Goal: Task Accomplishment & Management: Manage account settings

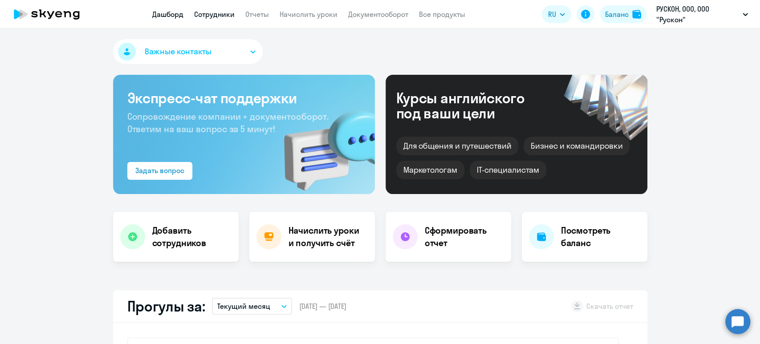
click at [215, 16] on link "Сотрудники" at bounding box center [214, 14] width 41 height 9
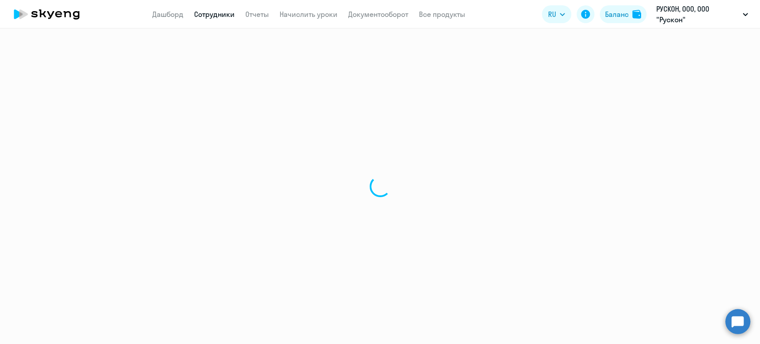
select select "30"
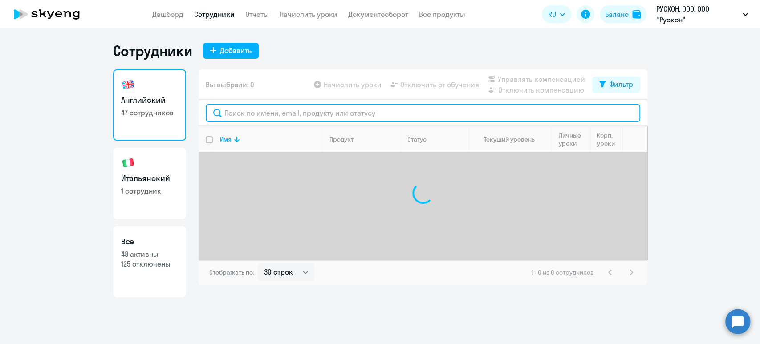
click at [265, 114] on input "text" at bounding box center [423, 113] width 435 height 18
type input "мил"
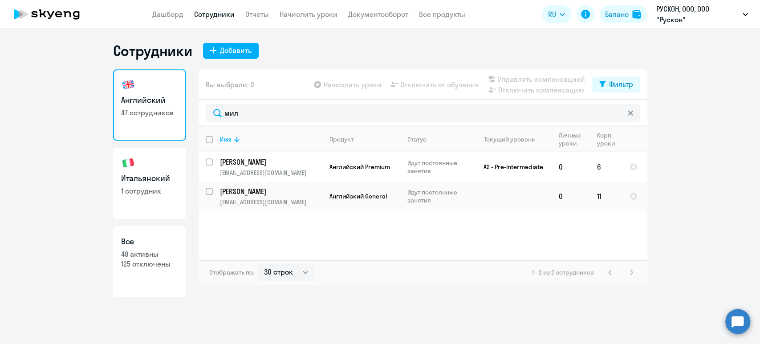
click at [146, 179] on h3 "Итальянский" at bounding box center [149, 179] width 57 height 12
select select "30"
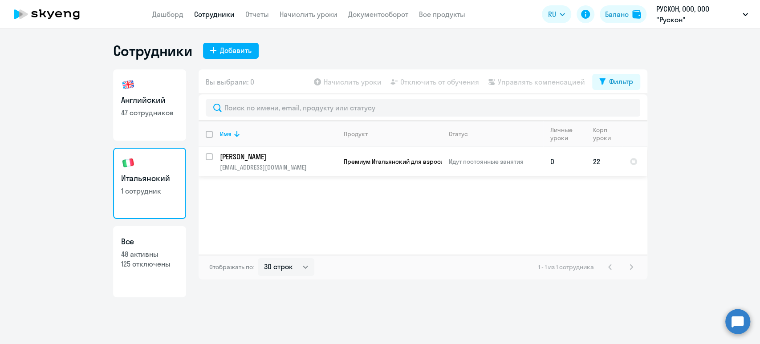
click at [208, 154] on input "select row 38622656" at bounding box center [215, 162] width 18 height 18
checkbox input "true"
click at [292, 11] on link "Начислить уроки" at bounding box center [309, 14] width 58 height 9
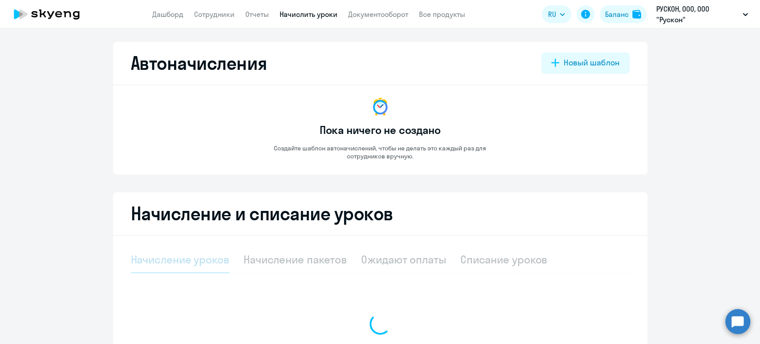
select select "10"
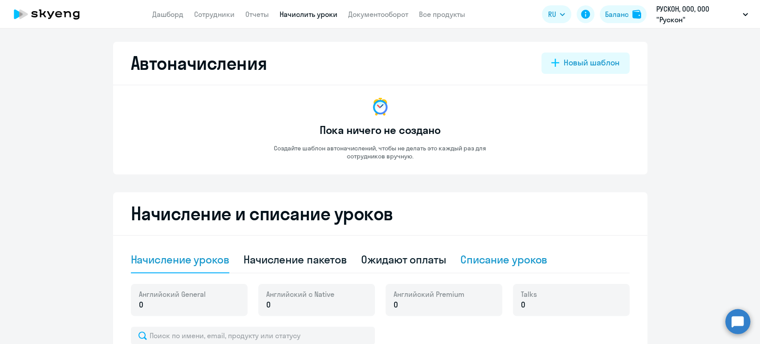
click at [512, 258] on div "Списание уроков" at bounding box center [503, 259] width 87 height 14
select select "10"
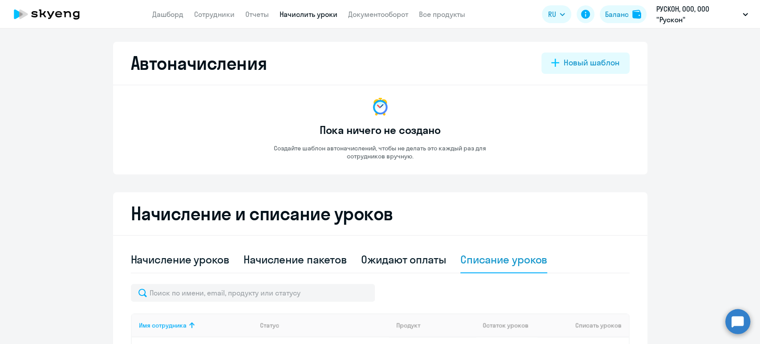
scroll to position [178, 0]
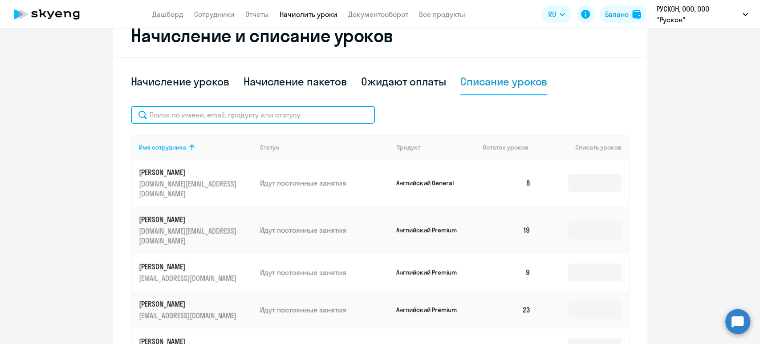
click at [231, 112] on input "text" at bounding box center [253, 115] width 244 height 18
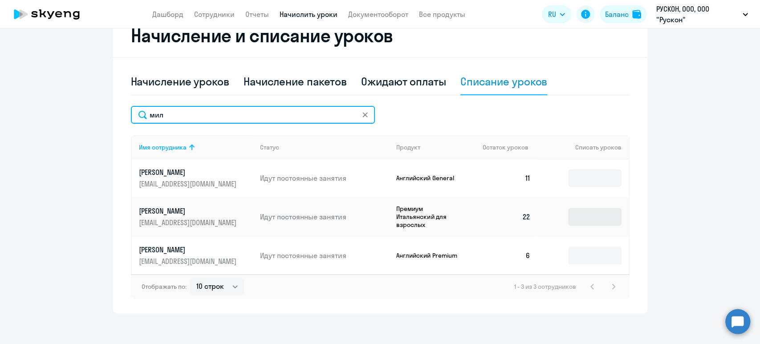
type input "мил"
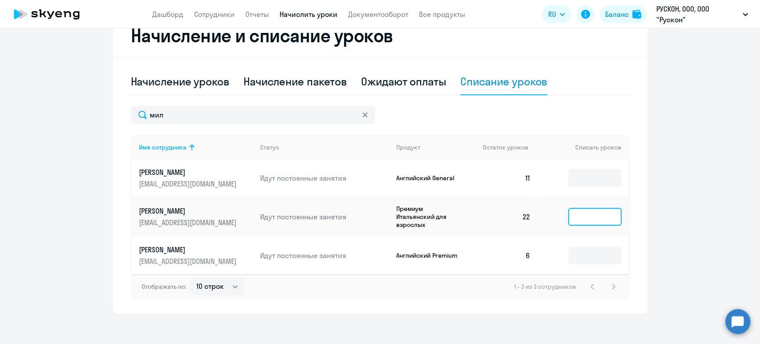
click at [591, 216] on input at bounding box center [594, 217] width 53 height 18
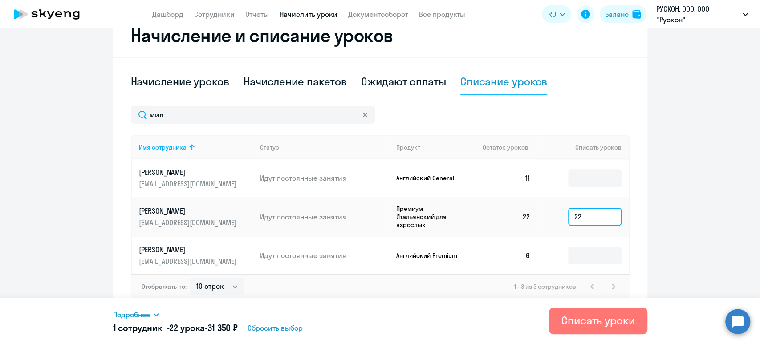
type input "22"
click at [146, 314] on span "Подробнее" at bounding box center [131, 314] width 37 height 11
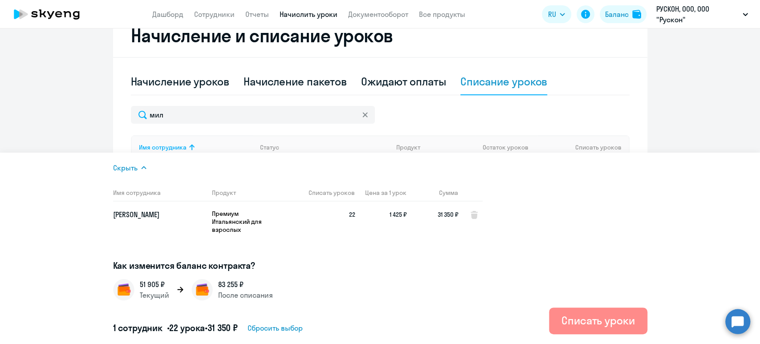
click at [603, 321] on div "Списать уроки" at bounding box center [598, 320] width 73 height 14
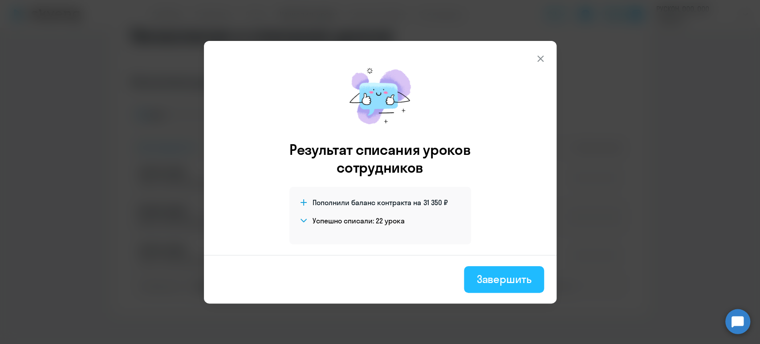
click at [513, 282] on div "Завершить" at bounding box center [503, 279] width 55 height 14
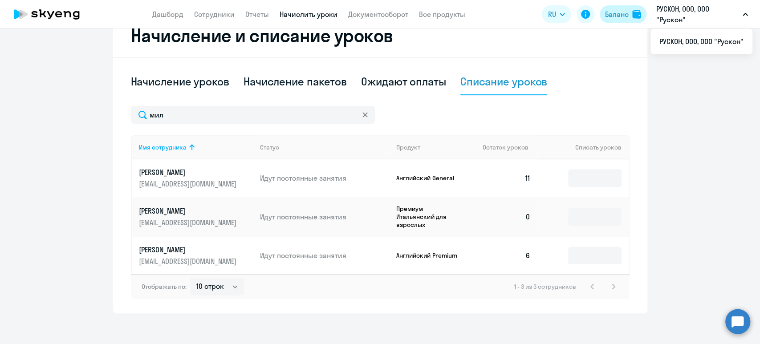
click at [618, 5] on button "Баланс" at bounding box center [623, 14] width 47 height 18
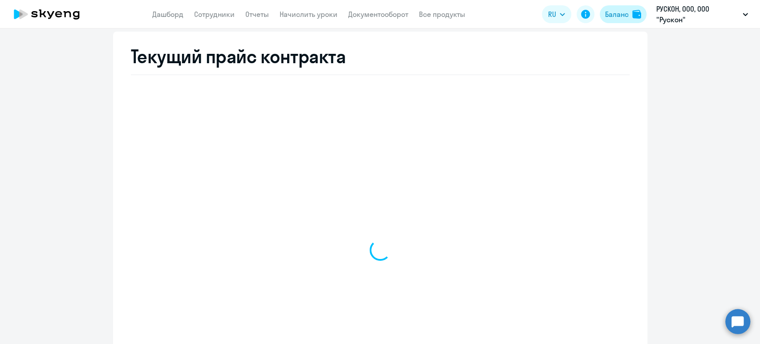
scroll to position [339, 0]
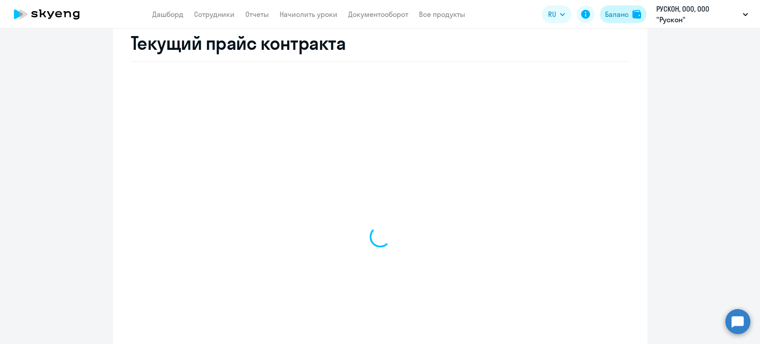
select select "english_adult_not_native_speaker"
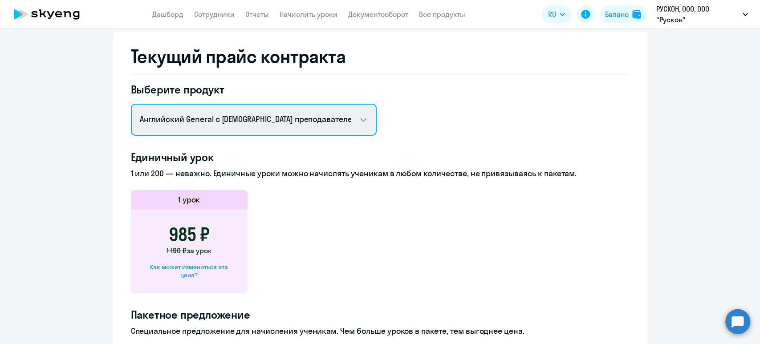
click at [324, 111] on select "Английский General с русскоговорящим преподавателем Английский General с [DEMOG…" at bounding box center [254, 120] width 246 height 32
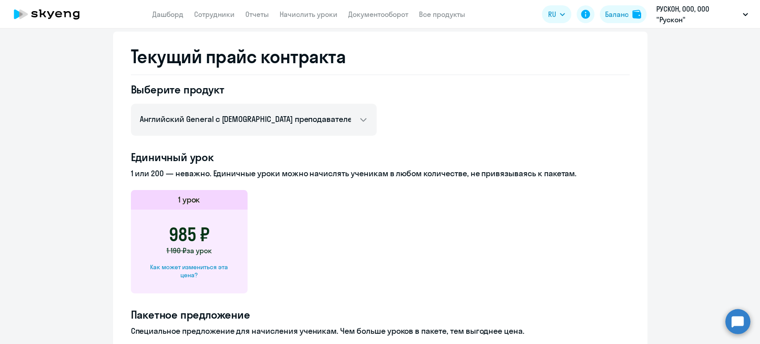
click at [467, 121] on div "Выберите продукт Английский General с русскоговорящим преподавателем Английский…" at bounding box center [380, 328] width 499 height 493
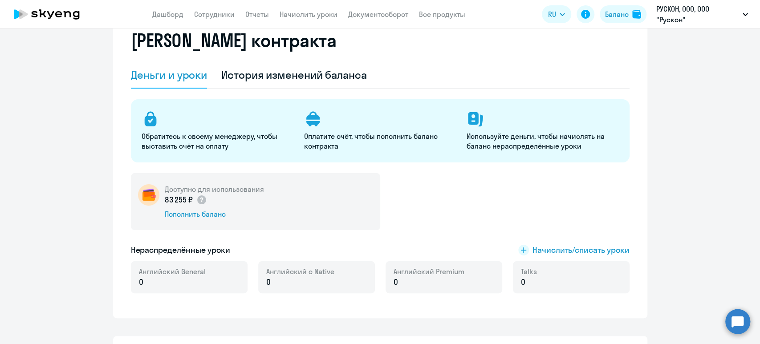
scroll to position [0, 0]
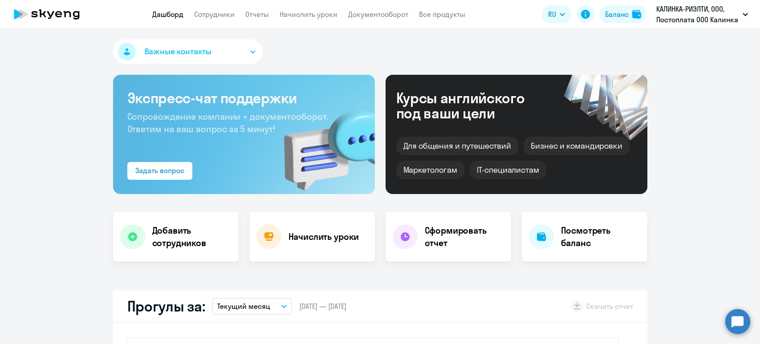
select select "30"
click at [247, 16] on link "Отчеты" at bounding box center [257, 14] width 24 height 9
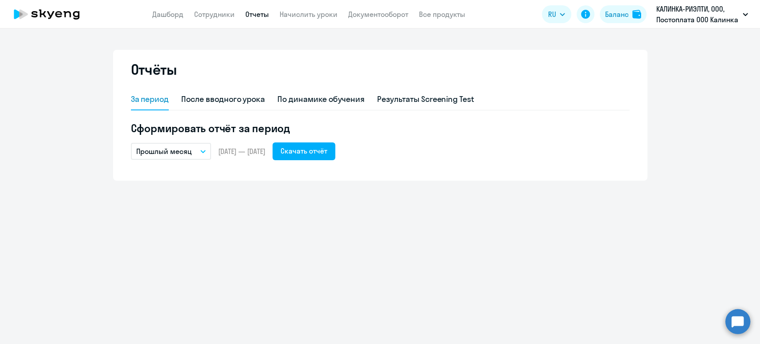
click at [189, 149] on p "Прошлый месяц" at bounding box center [164, 151] width 56 height 11
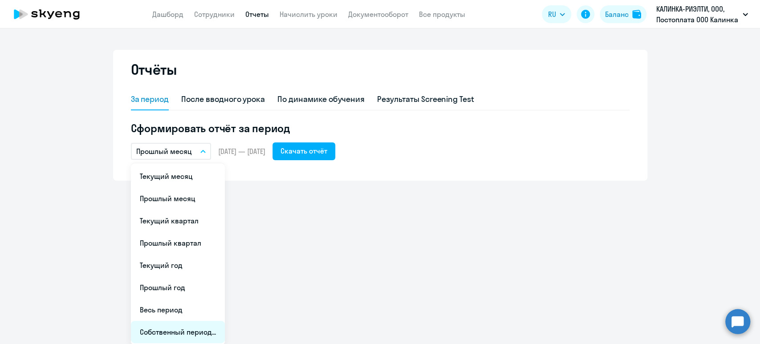
click at [193, 329] on li "Собственный период..." at bounding box center [178, 332] width 94 height 22
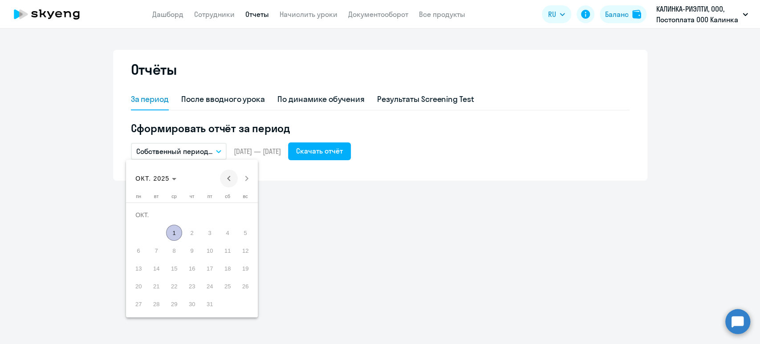
click at [229, 177] on span "Previous month" at bounding box center [229, 179] width 18 height 18
click at [230, 179] on span "Previous month" at bounding box center [229, 179] width 18 height 18
click at [246, 179] on span "Next month" at bounding box center [247, 179] width 18 height 18
click at [137, 232] on span "1" at bounding box center [138, 233] width 16 height 16
click at [160, 306] on span "30" at bounding box center [156, 304] width 16 height 16
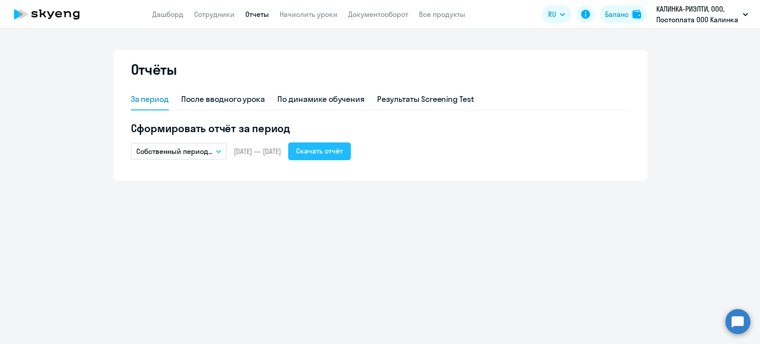
click at [343, 152] on div "Скачать отчёт" at bounding box center [319, 151] width 47 height 11
click at [320, 14] on link "Начислить уроки" at bounding box center [309, 14] width 58 height 9
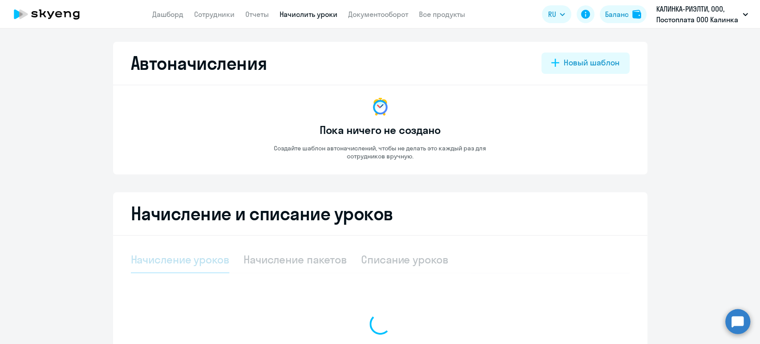
select select "10"
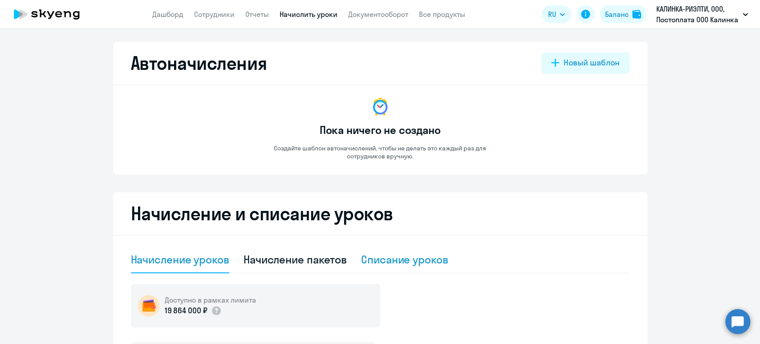
click at [401, 263] on div "Списание уроков" at bounding box center [404, 259] width 87 height 14
select select "10"
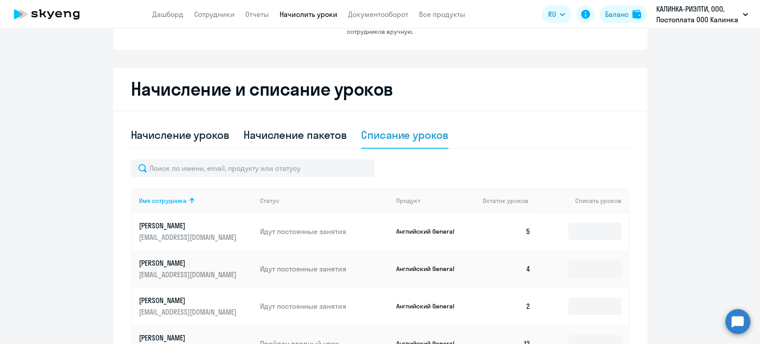
scroll to position [178, 0]
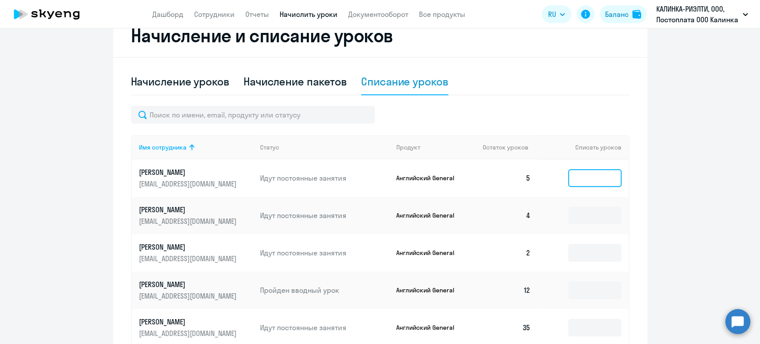
click at [603, 176] on input at bounding box center [594, 178] width 53 height 18
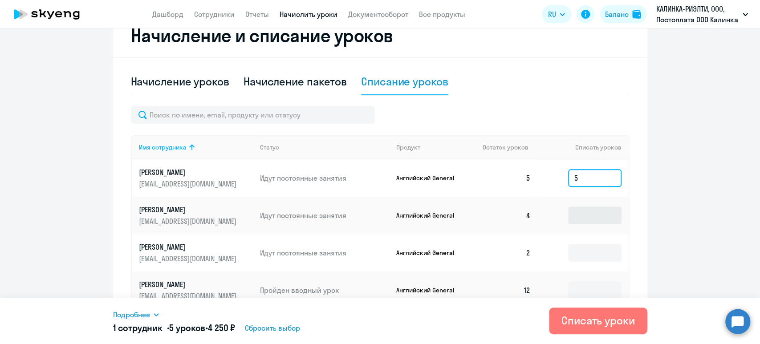
type input "5"
click at [576, 221] on input at bounding box center [594, 216] width 53 height 18
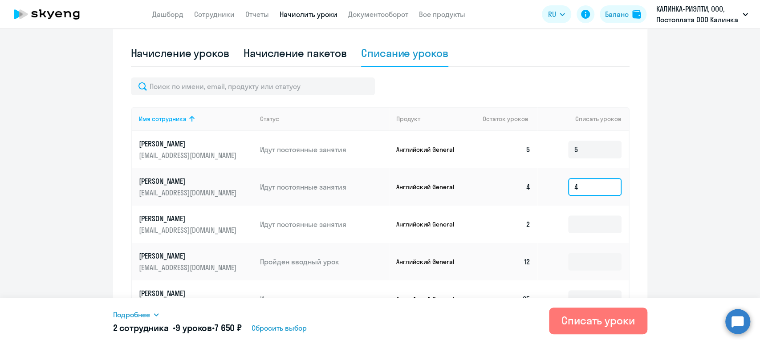
scroll to position [297, 0]
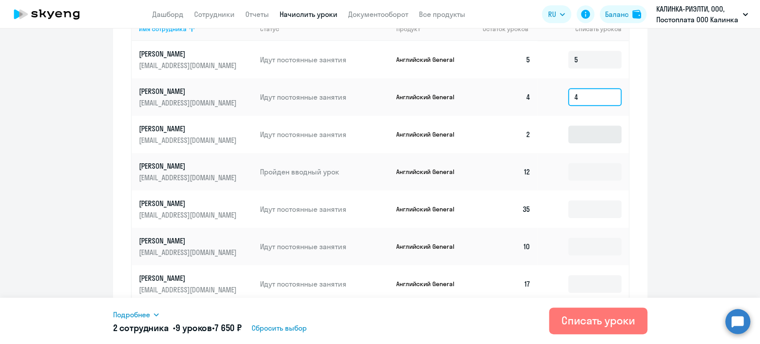
type input "4"
click at [597, 134] on input at bounding box center [594, 135] width 53 height 18
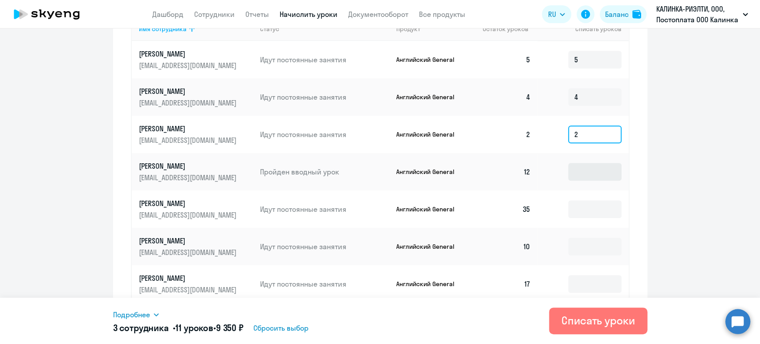
type input "2"
click at [581, 181] on input at bounding box center [594, 172] width 53 height 18
type input "12"
click at [594, 218] on input at bounding box center [594, 209] width 53 height 18
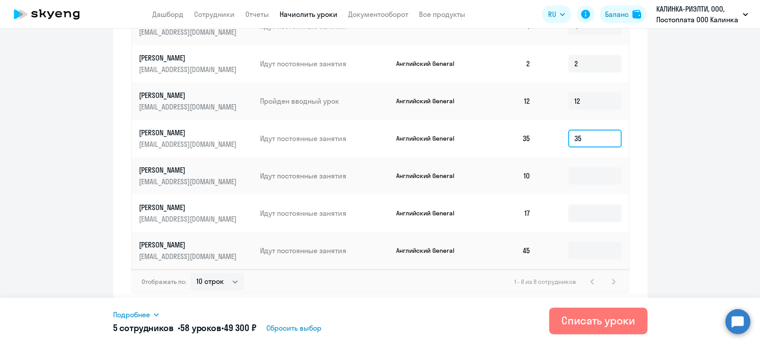
scroll to position [387, 0]
type input "35"
click at [589, 172] on input at bounding box center [594, 176] width 53 height 18
type input "10"
click at [591, 215] on input at bounding box center [594, 213] width 53 height 18
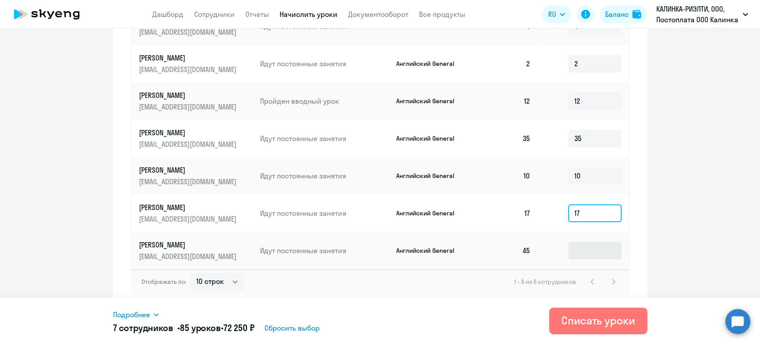
type input "17"
click at [594, 253] on input at bounding box center [594, 251] width 53 height 18
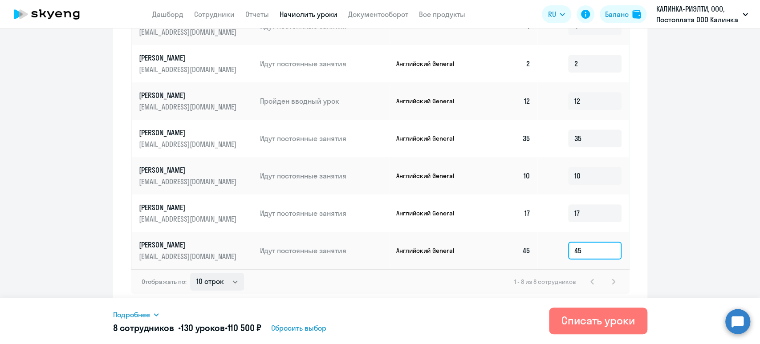
type input "45"
click at [220, 280] on select "10 строк 30 строк 50 строк" at bounding box center [217, 282] width 54 height 18
select select "50"
click at [190, 273] on select "10 строк 30 строк 50 строк" at bounding box center [217, 282] width 54 height 18
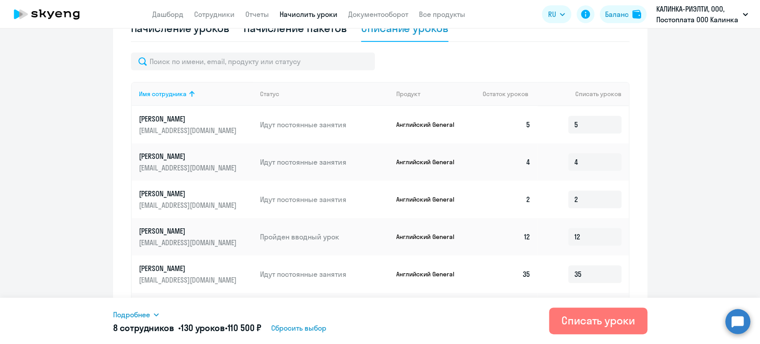
scroll to position [90, 0]
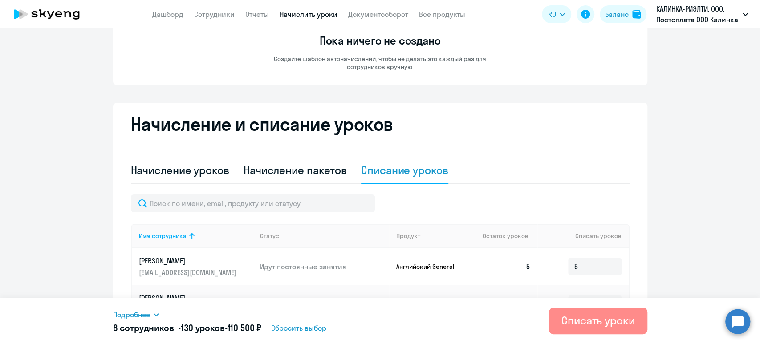
click at [606, 322] on div "Списать уроки" at bounding box center [598, 320] width 73 height 14
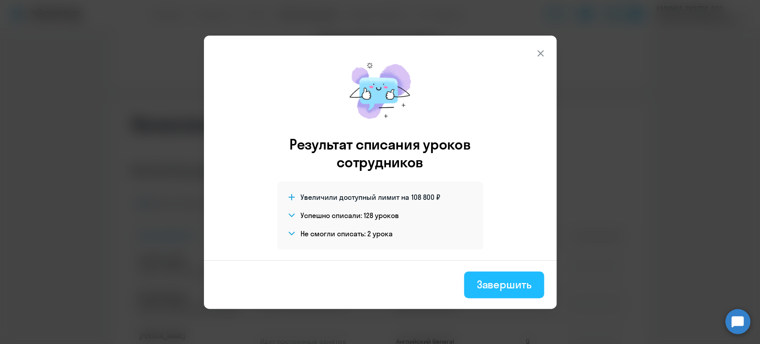
click at [510, 284] on div "Завершить" at bounding box center [503, 284] width 55 height 14
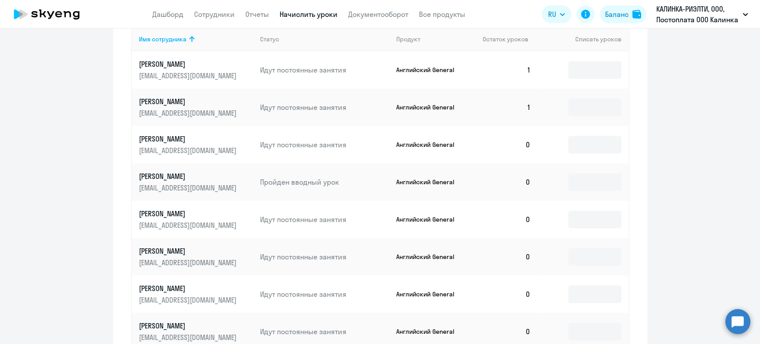
scroll to position [268, 0]
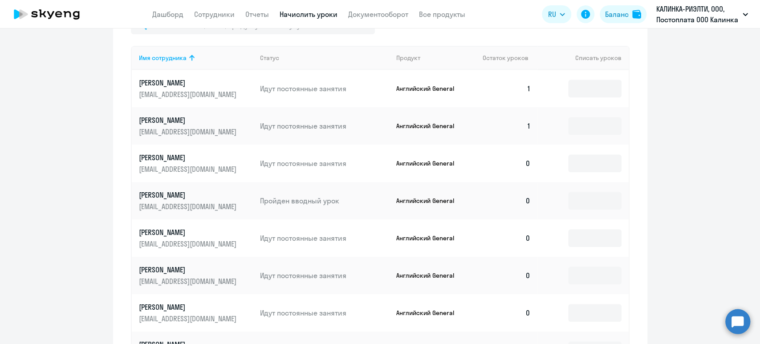
click at [173, 119] on p "Гришин Виталий" at bounding box center [189, 120] width 100 height 10
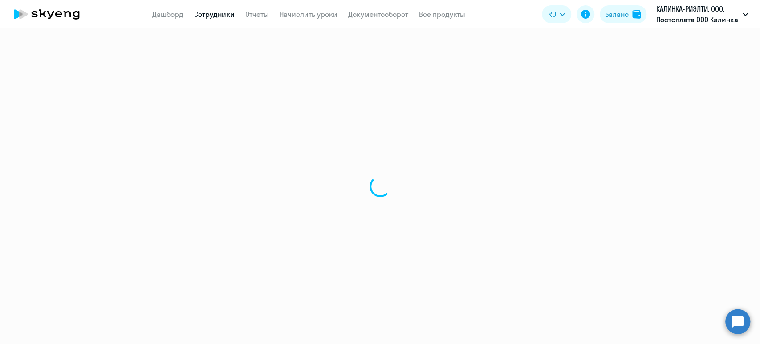
select select "english"
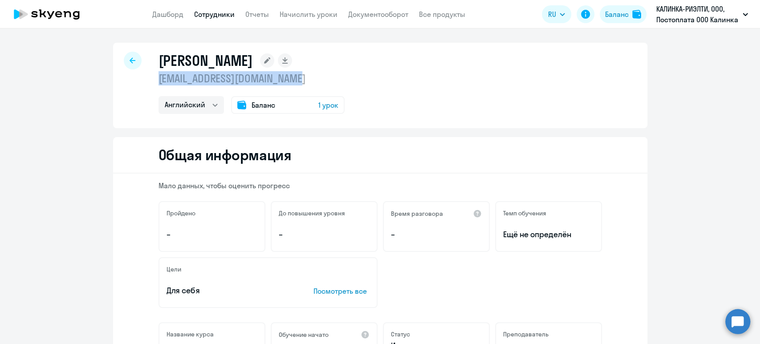
drag, startPoint x: 288, startPoint y: 80, endPoint x: 155, endPoint y: 83, distance: 133.6
click at [159, 83] on p "v.grishin@kalinka-realty.ru" at bounding box center [252, 78] width 186 height 14
copy p "v.grishin@kalinka-realty.ru"
click at [220, 13] on link "Сотрудники" at bounding box center [214, 14] width 41 height 9
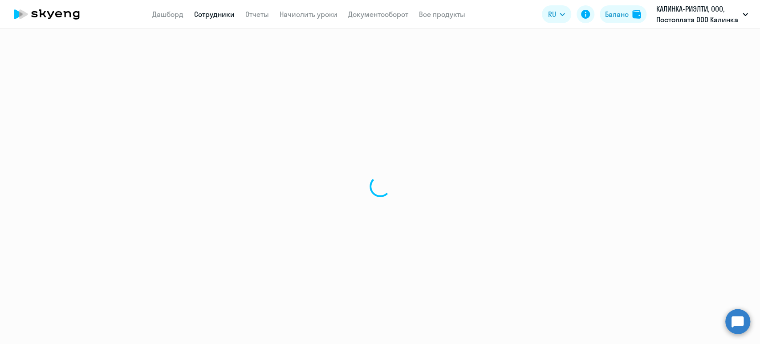
select select "30"
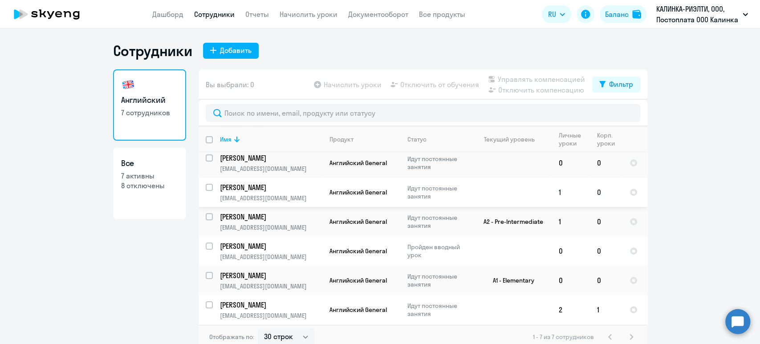
scroll to position [5, 0]
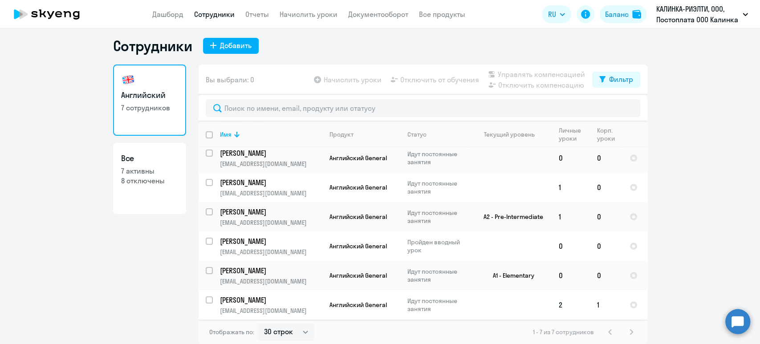
click at [247, 297] on p "Быкова Марина" at bounding box center [270, 300] width 101 height 10
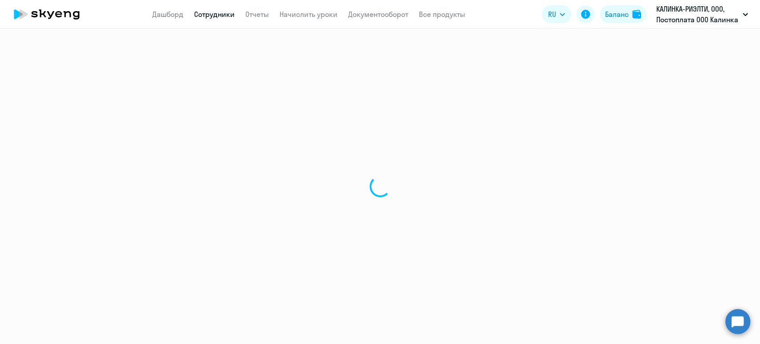
select select "english"
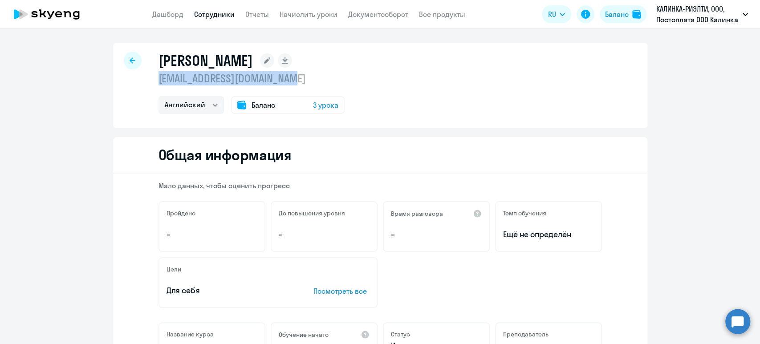
drag, startPoint x: 310, startPoint y: 81, endPoint x: 148, endPoint y: 83, distance: 162.5
click at [148, 83] on div "Быкова Марина m.bykova@kalinka-realty.ru Английский Баланс 3 урока" at bounding box center [380, 85] width 534 height 85
copy p "m.bykova@kalinka-realty.ru"
